Goal: Task Accomplishment & Management: Manage account settings

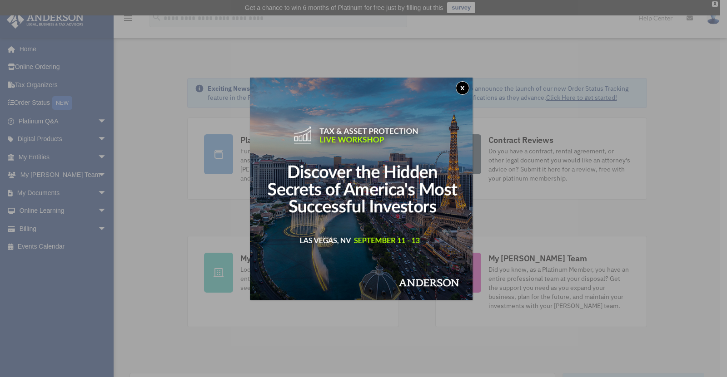
click at [37, 155] on div "x" at bounding box center [363, 188] width 727 height 377
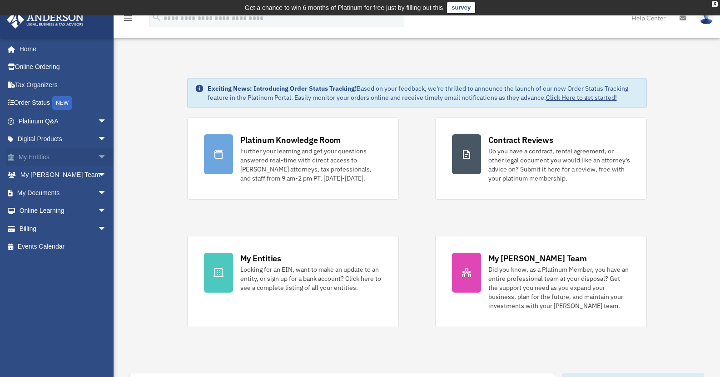
click at [98, 158] on span "arrow_drop_down" at bounding box center [107, 157] width 18 height 19
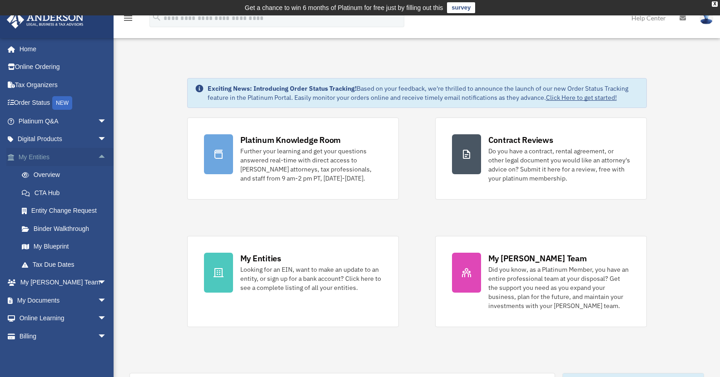
click at [43, 158] on link "My Entities arrow_drop_up" at bounding box center [63, 157] width 114 height 18
click at [98, 304] on span "arrow_drop_down" at bounding box center [107, 301] width 18 height 19
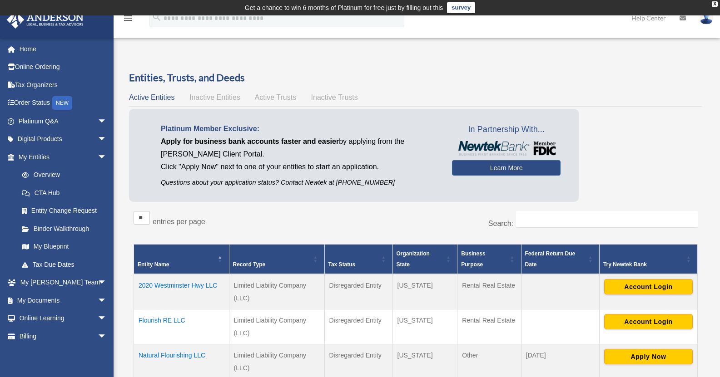
scroll to position [151, 0]
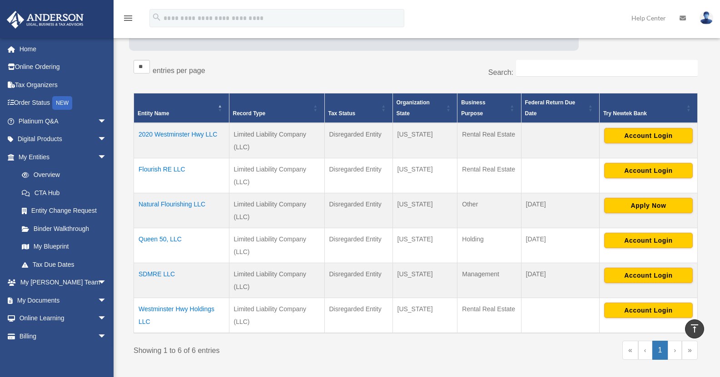
click at [178, 135] on td "2020 Westminster Hwy LLC" at bounding box center [181, 140] width 95 height 35
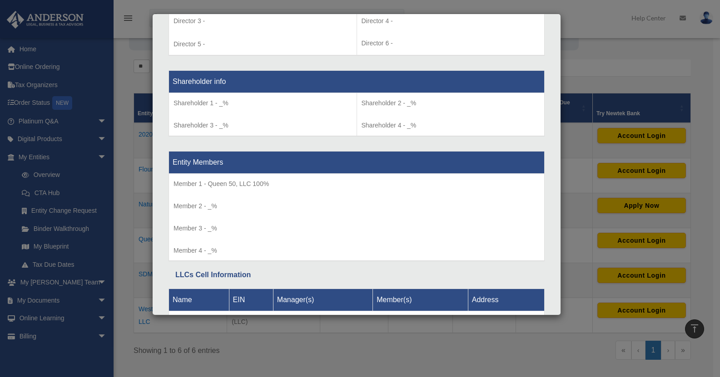
scroll to position [781, 0]
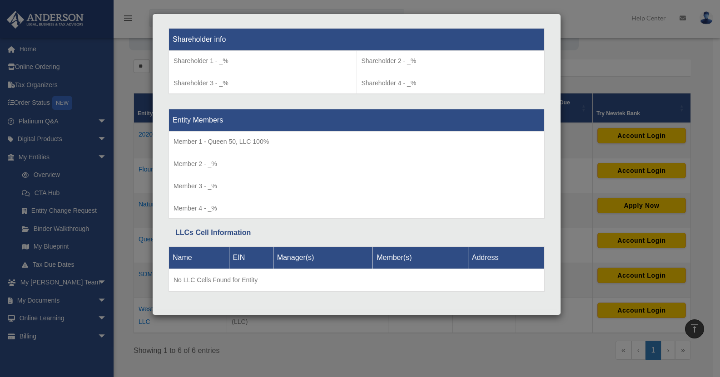
click at [592, 49] on div "Details × Articles Sent Organizational Date" at bounding box center [360, 188] width 720 height 377
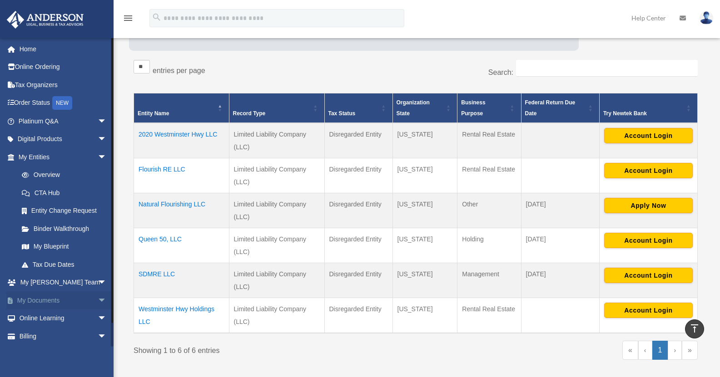
click at [37, 302] on link "My Documents arrow_drop_down" at bounding box center [63, 301] width 114 height 18
click at [98, 303] on span "arrow_drop_down" at bounding box center [107, 301] width 18 height 19
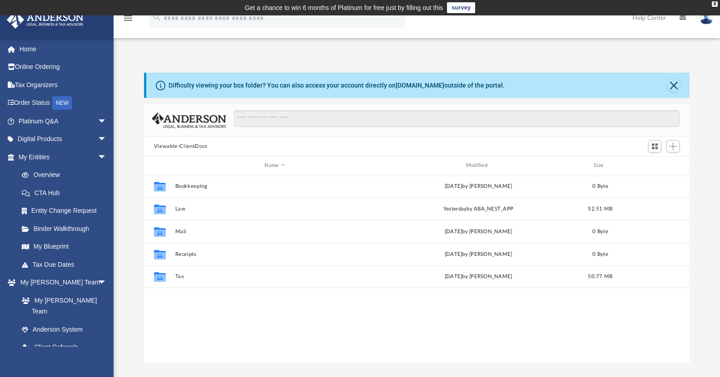
scroll to position [199, 539]
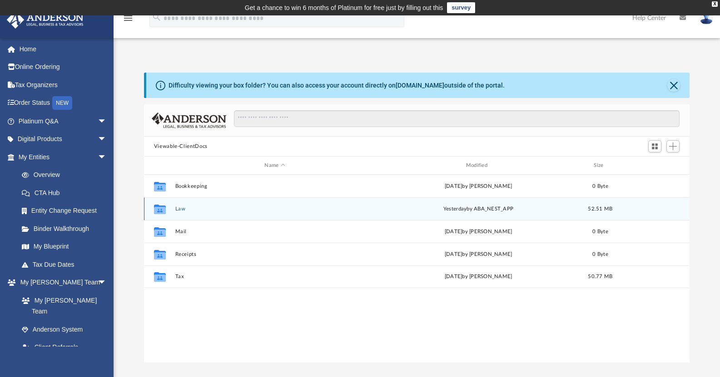
click at [160, 212] on icon "grid" at bounding box center [160, 210] width 12 height 7
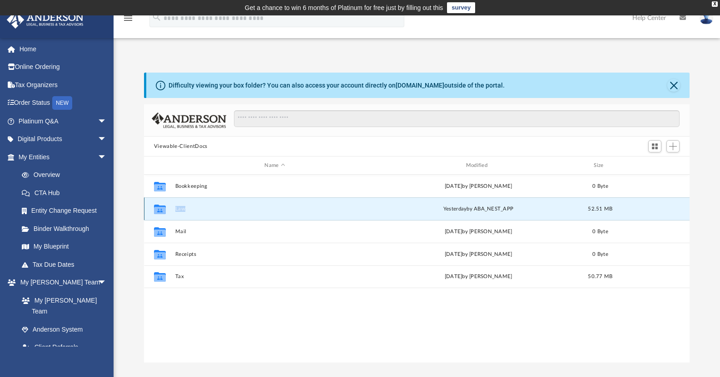
click at [160, 212] on icon "grid" at bounding box center [160, 210] width 12 height 7
click at [159, 207] on icon "grid" at bounding box center [160, 210] width 12 height 7
click at [179, 208] on button "Law" at bounding box center [274, 209] width 199 height 6
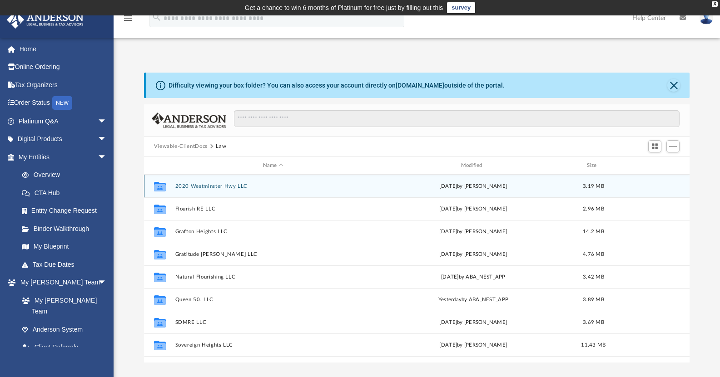
click at [208, 185] on button "2020 Westminster Hwy LLC" at bounding box center [273, 186] width 196 height 6
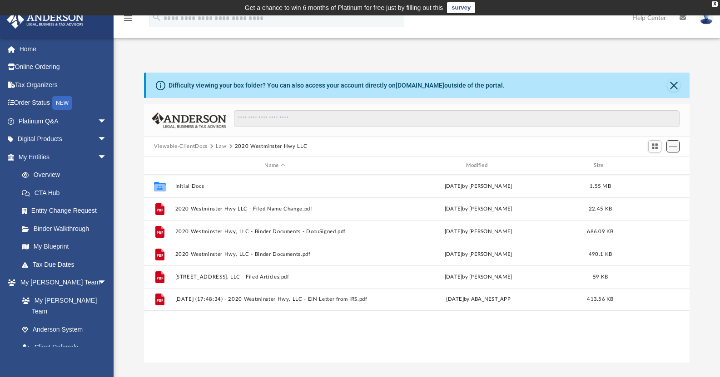
click at [673, 148] on span "Add" at bounding box center [673, 147] width 8 height 8
click at [654, 163] on li "Upload" at bounding box center [659, 164] width 29 height 10
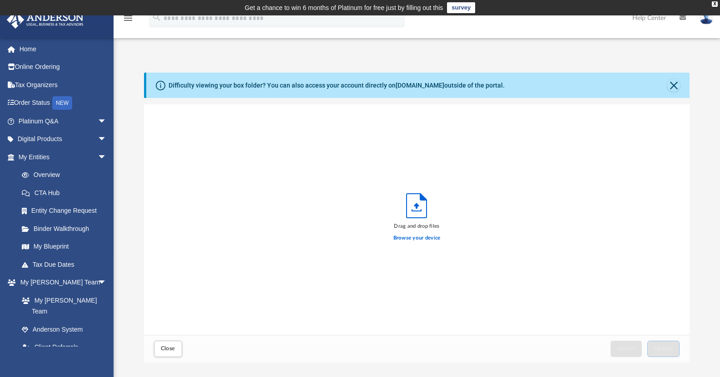
scroll to position [223, 539]
click at [415, 239] on label "Browse your device" at bounding box center [416, 238] width 47 height 8
click at [0, 0] on input "Browse your device" at bounding box center [0, 0] width 0 height 0
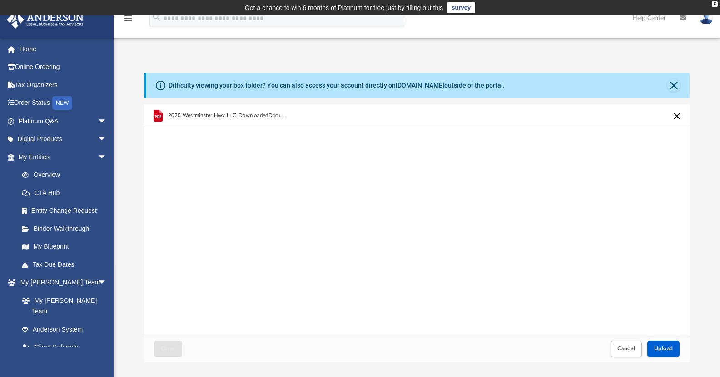
scroll to position [151, 0]
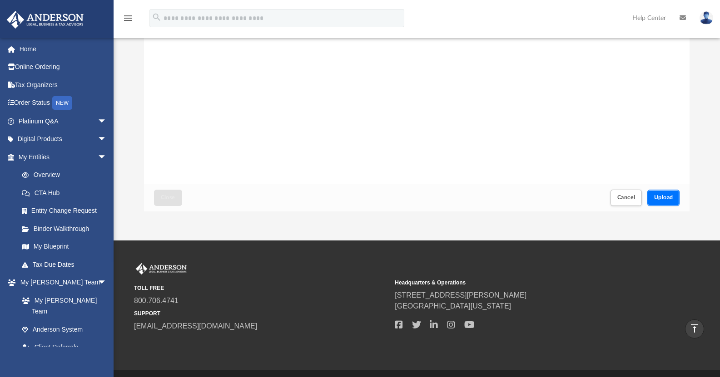
click at [667, 199] on span "Upload" at bounding box center [663, 197] width 19 height 5
